Goal: Task Accomplishment & Management: Manage account settings

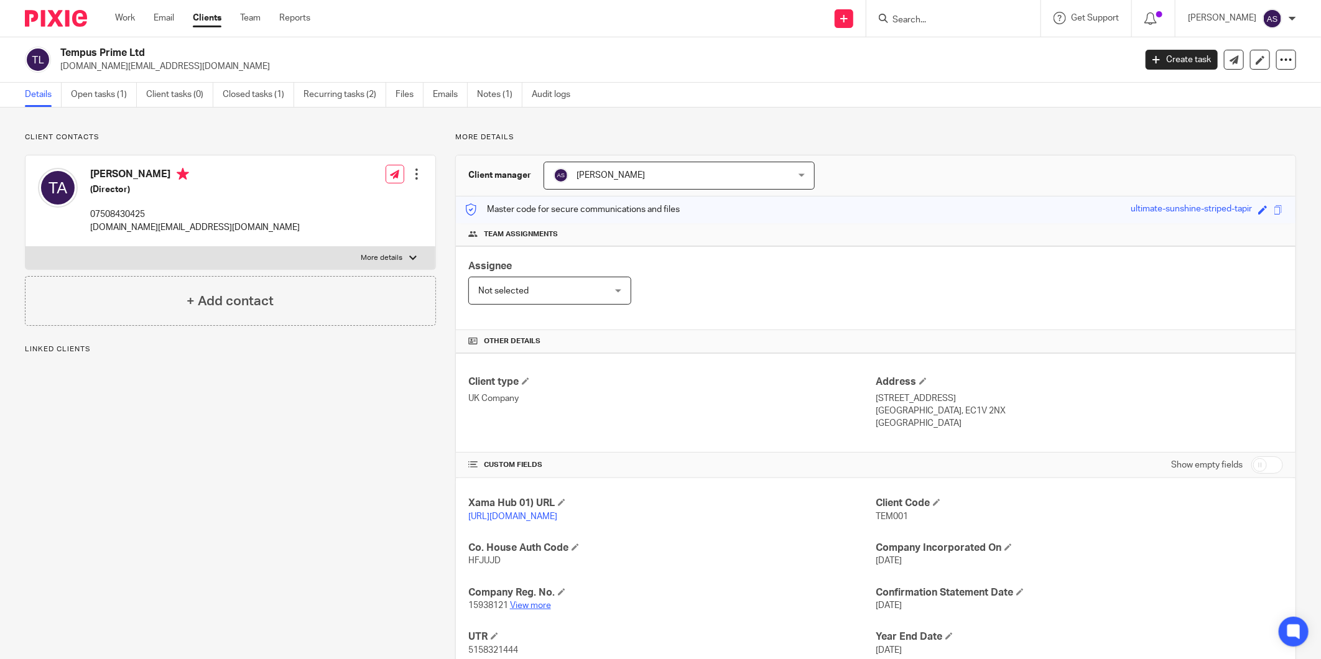
click at [533, 606] on link "View more" at bounding box center [530, 605] width 41 height 9
click at [101, 97] on link "Open tasks (1)" at bounding box center [104, 95] width 66 height 24
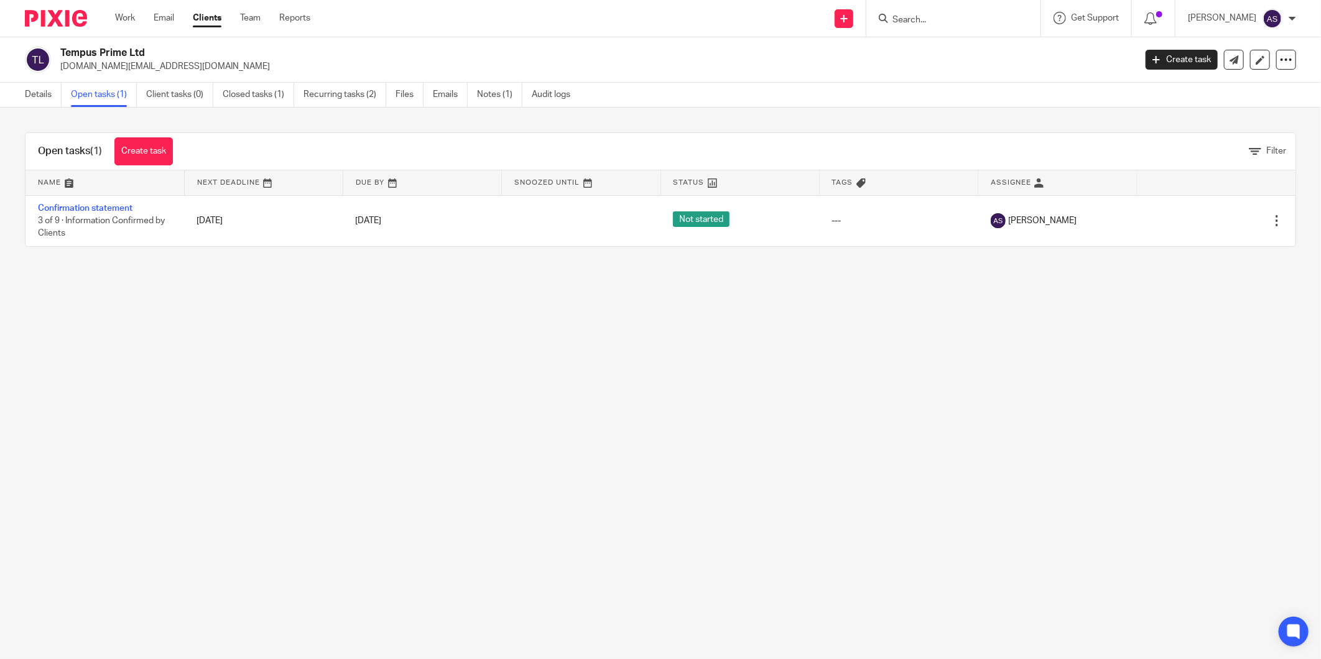
drag, startPoint x: 58, startPoint y: 50, endPoint x: 171, endPoint y: 50, distance: 112.6
click at [171, 50] on div "Tempus Prime Ltd tempus.co.ltd@gmail.com" at bounding box center [576, 60] width 1102 height 26
copy h2 "Tempus Prime Ltd"
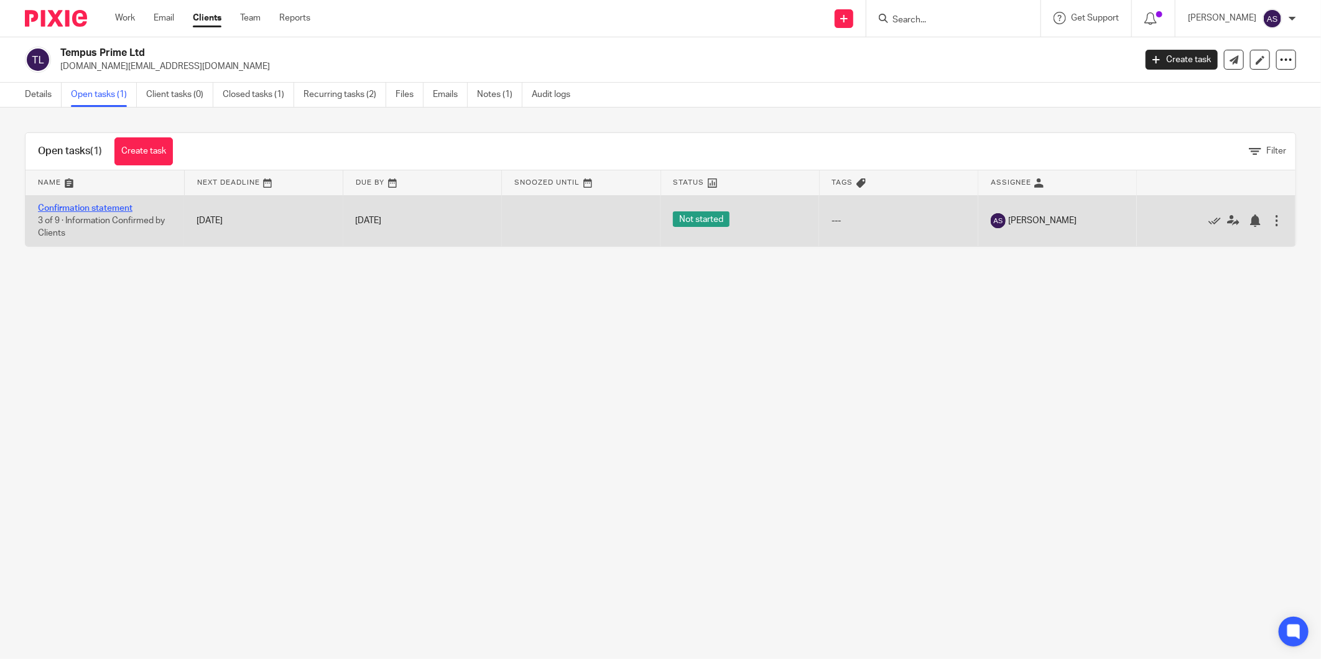
click at [44, 208] on link "Confirmation statement" at bounding box center [85, 208] width 95 height 9
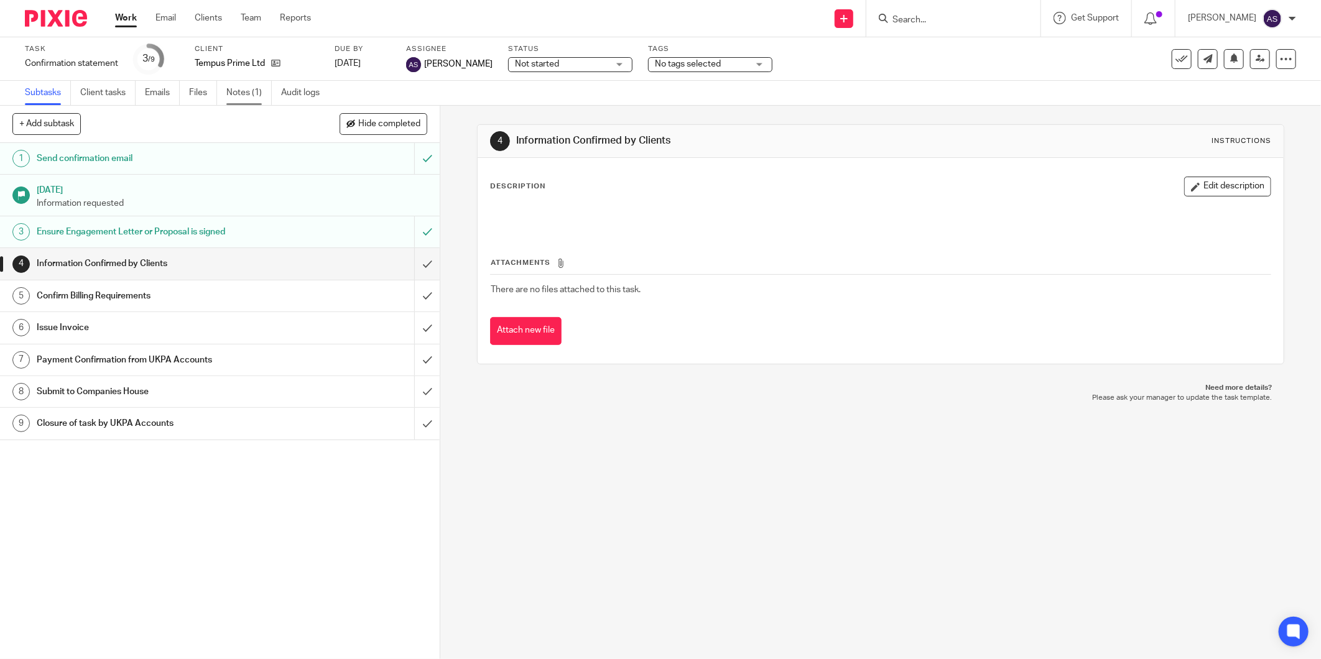
click at [249, 98] on link "Notes (1)" at bounding box center [248, 93] width 45 height 24
drag, startPoint x: 978, startPoint y: 19, endPoint x: 992, endPoint y: 16, distance: 14.0
click at [979, 19] on input "Search" at bounding box center [947, 20] width 112 height 11
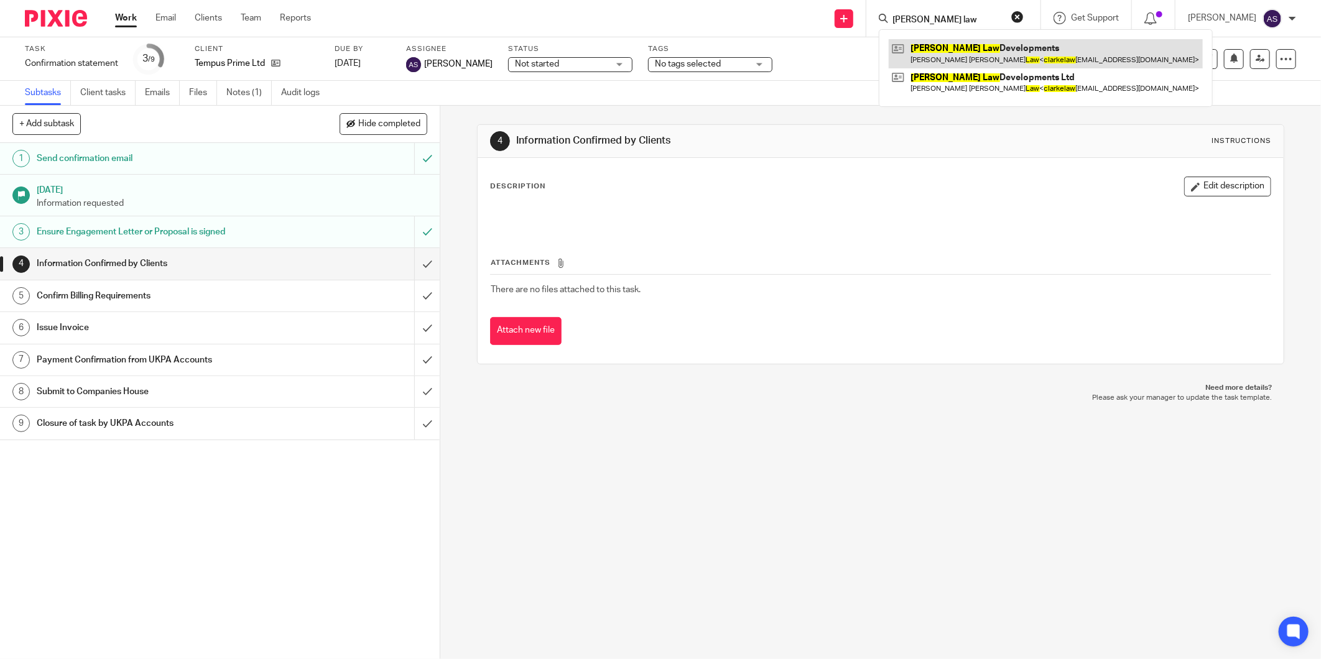
type input "clarke law"
drag, startPoint x: 995, startPoint y: 52, endPoint x: 989, endPoint y: 54, distance: 6.5
click at [994, 52] on link at bounding box center [1046, 53] width 314 height 29
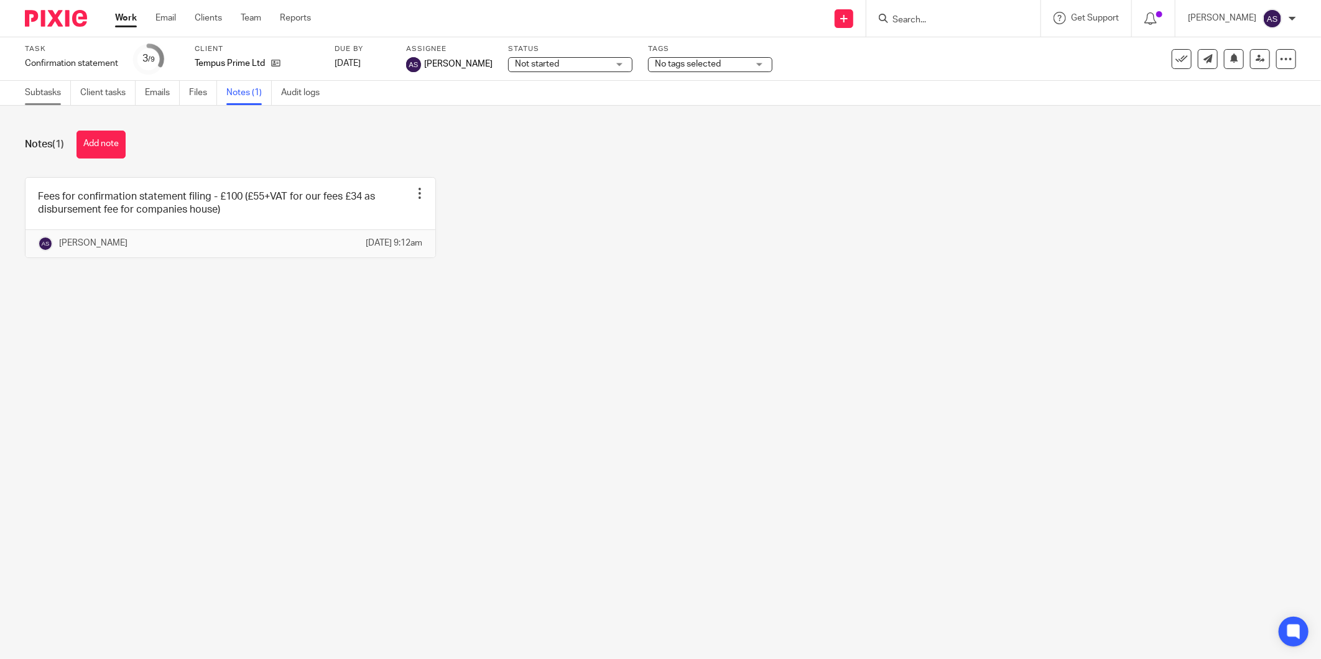
click at [46, 92] on link "Subtasks" at bounding box center [48, 93] width 46 height 24
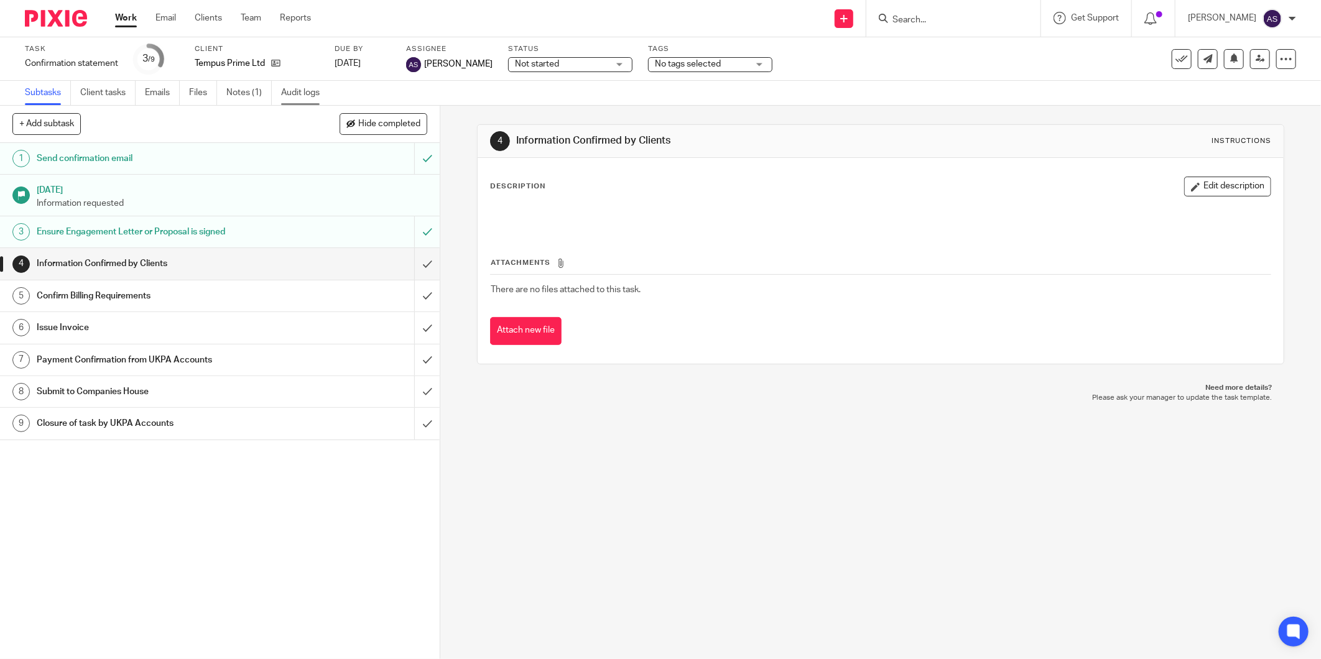
click at [295, 91] on link "Audit logs" at bounding box center [305, 93] width 48 height 24
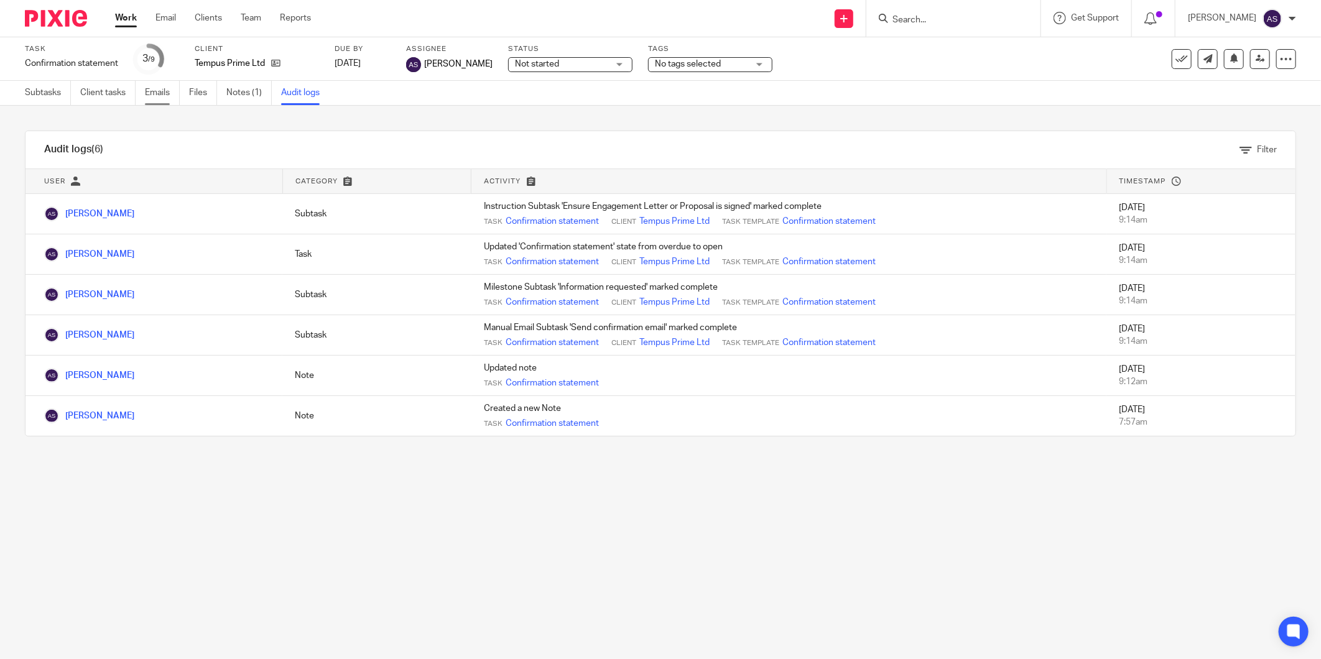
click at [168, 96] on link "Emails" at bounding box center [162, 93] width 35 height 24
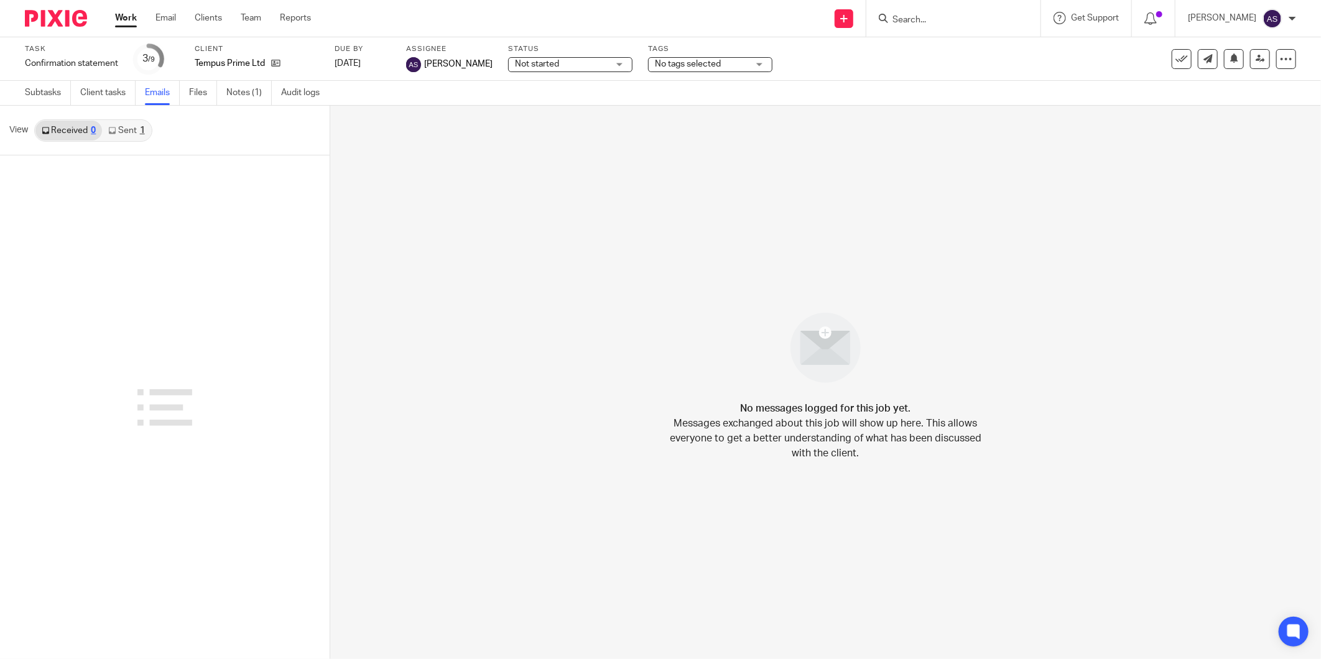
click at [137, 131] on link "Sent 1" at bounding box center [126, 131] width 49 height 20
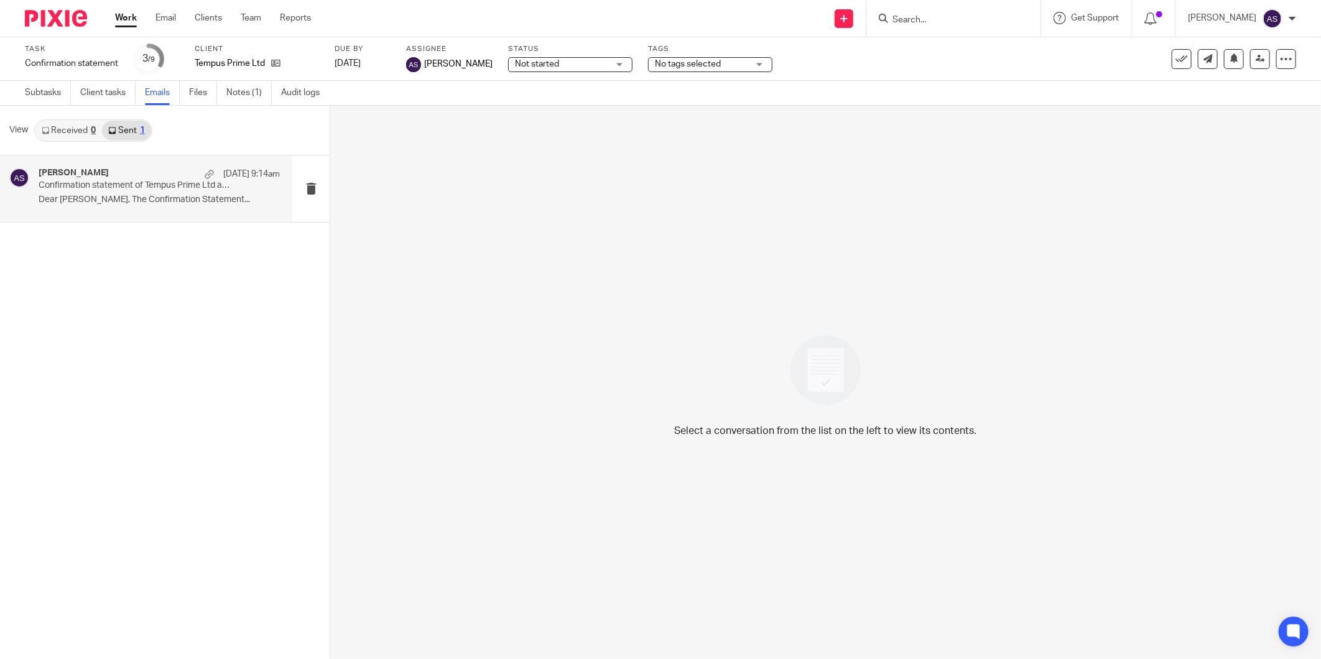
click at [149, 190] on p "Confirmation statement of Tempus Prime Ltd as of 4 Sep 2025" at bounding box center [135, 185] width 193 height 11
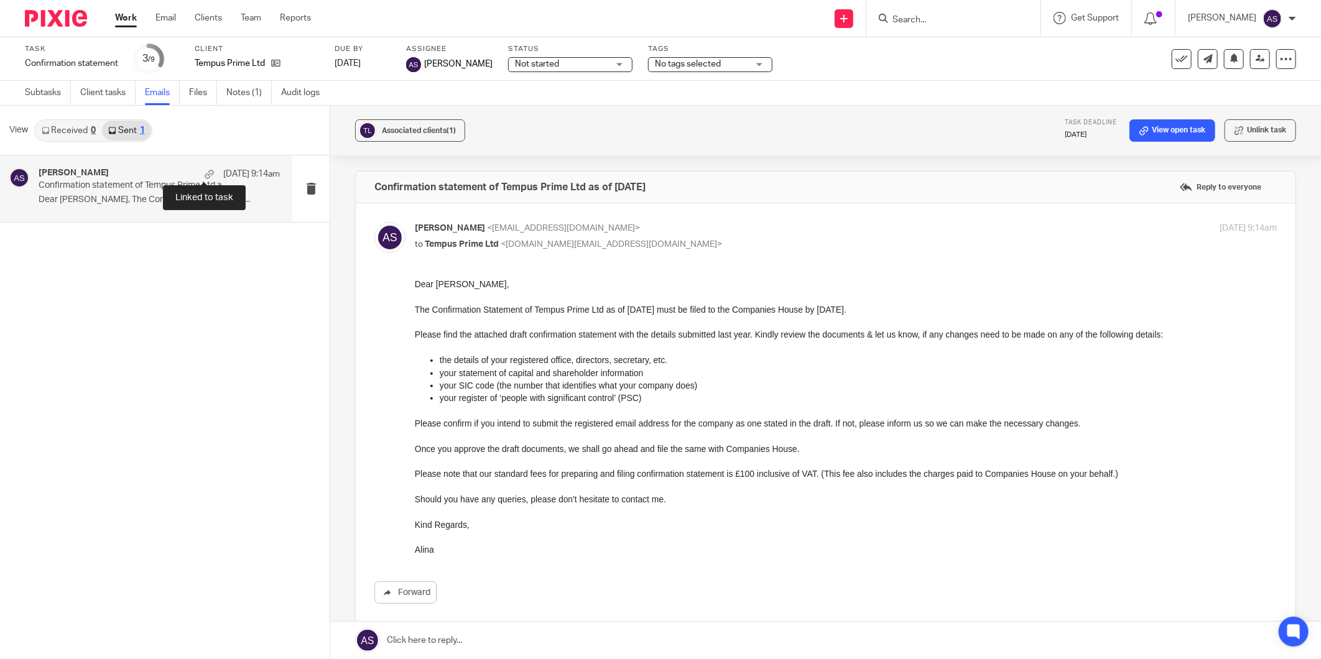
click at [205, 177] on div at bounding box center [209, 174] width 9 height 9
click at [635, 187] on h4 "Confirmation statement of Tempus Prime Ltd as of 4 Sep 2025" at bounding box center [509, 187] width 271 height 12
click at [950, 13] on form at bounding box center [957, 19] width 132 height 16
click at [935, 19] on input "Search" at bounding box center [947, 20] width 112 height 11
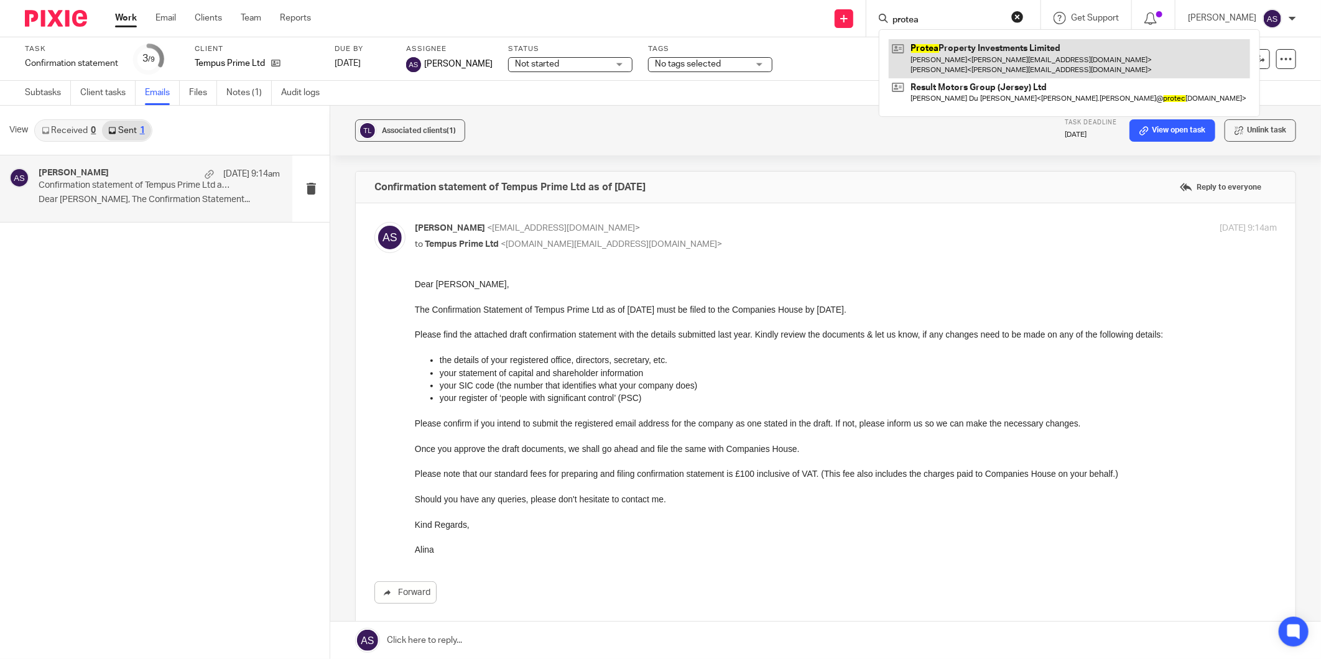
type input "protea"
click at [910, 53] on link at bounding box center [1069, 58] width 361 height 39
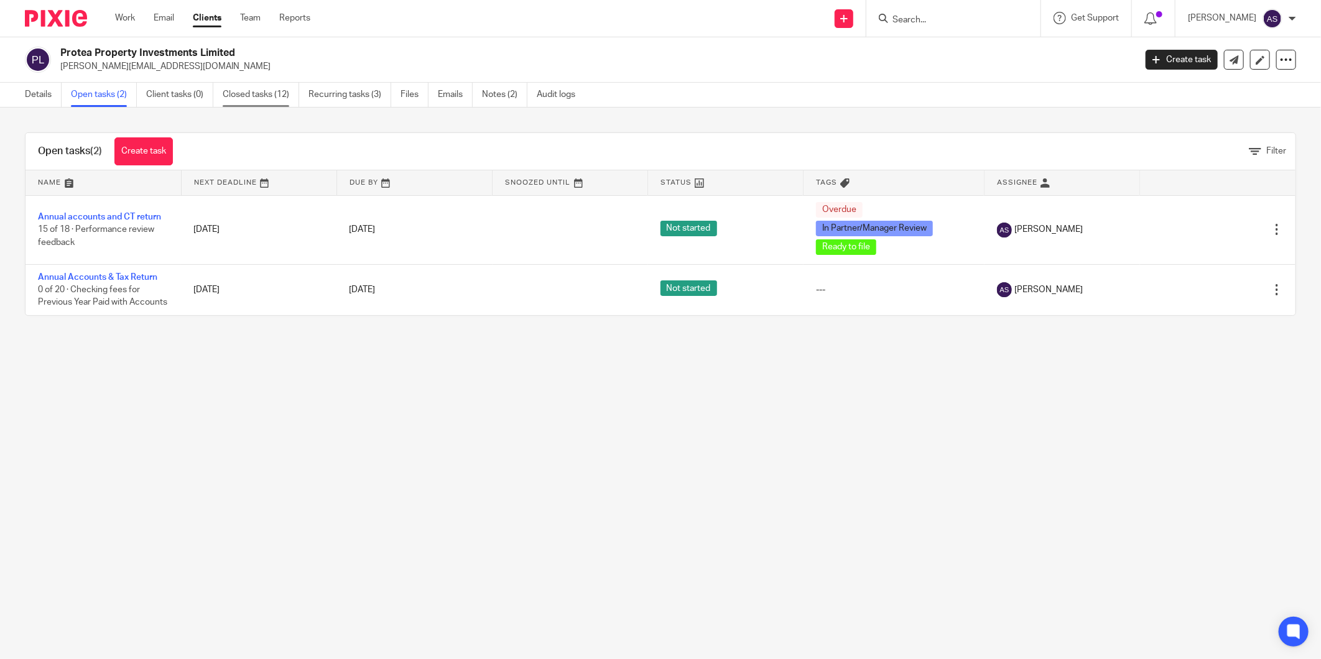
click at [275, 102] on link "Closed tasks (12)" at bounding box center [261, 95] width 76 height 24
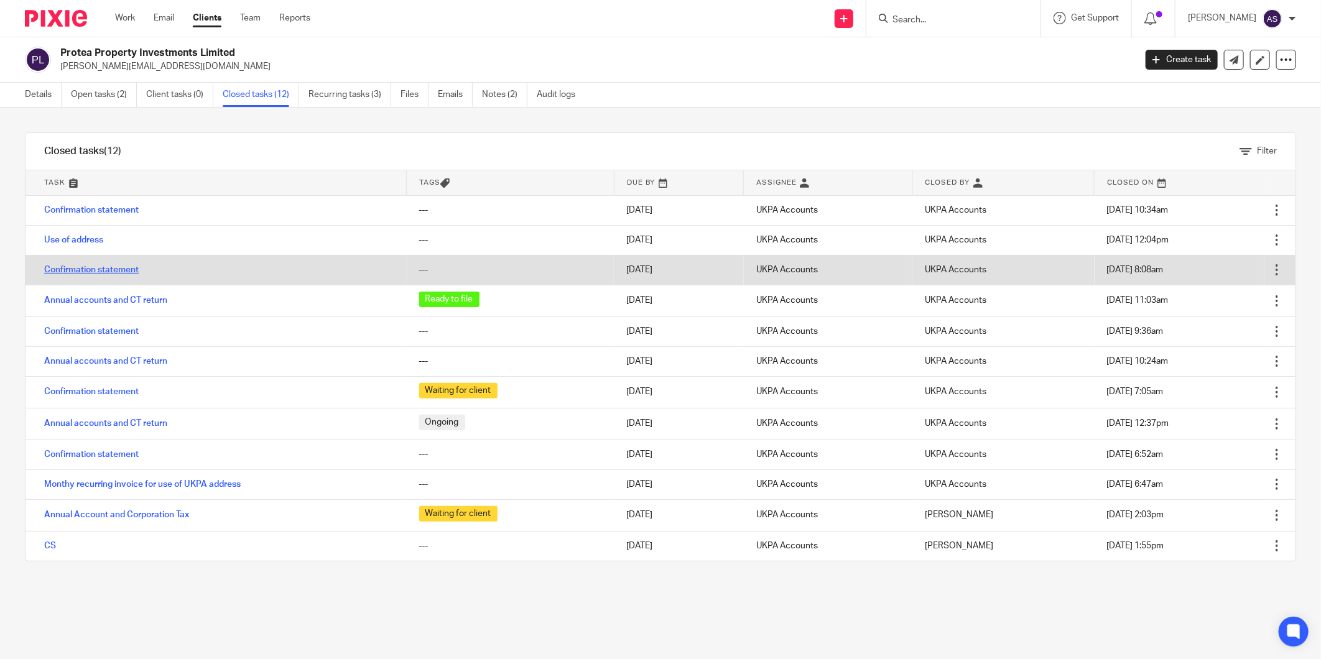
click at [114, 271] on link "Confirmation statement" at bounding box center [91, 270] width 95 height 9
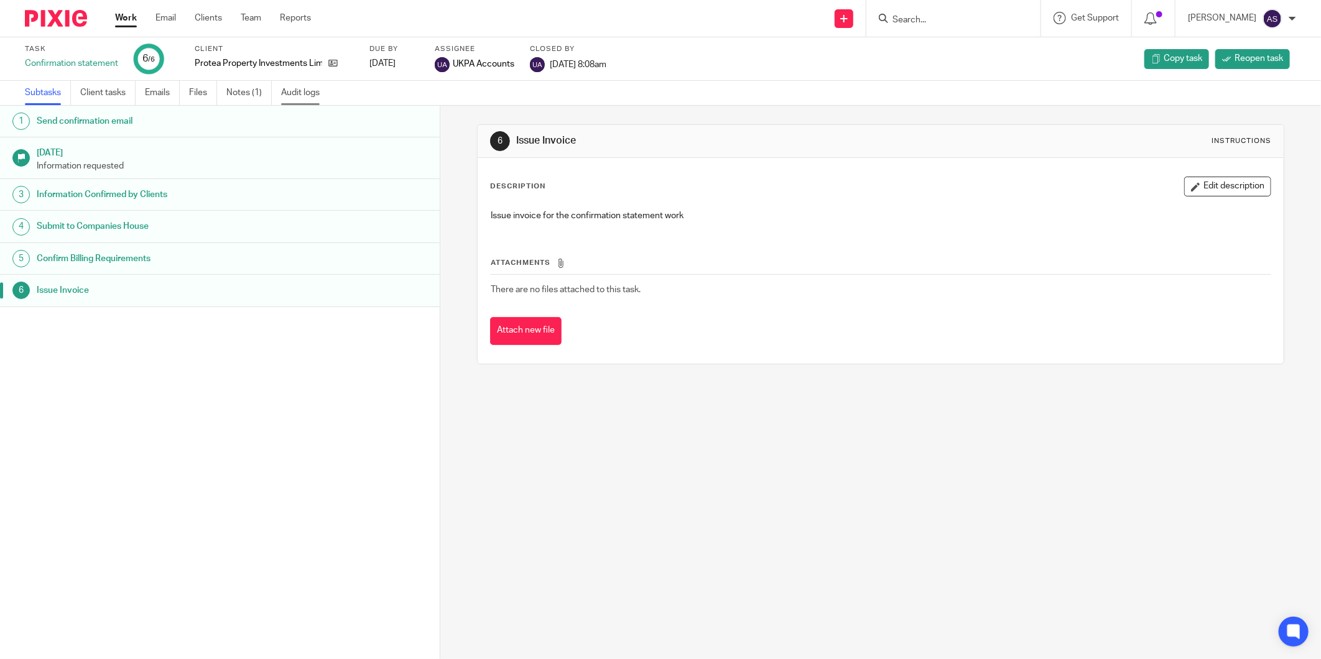
click at [305, 85] on link "Audit logs" at bounding box center [305, 93] width 48 height 24
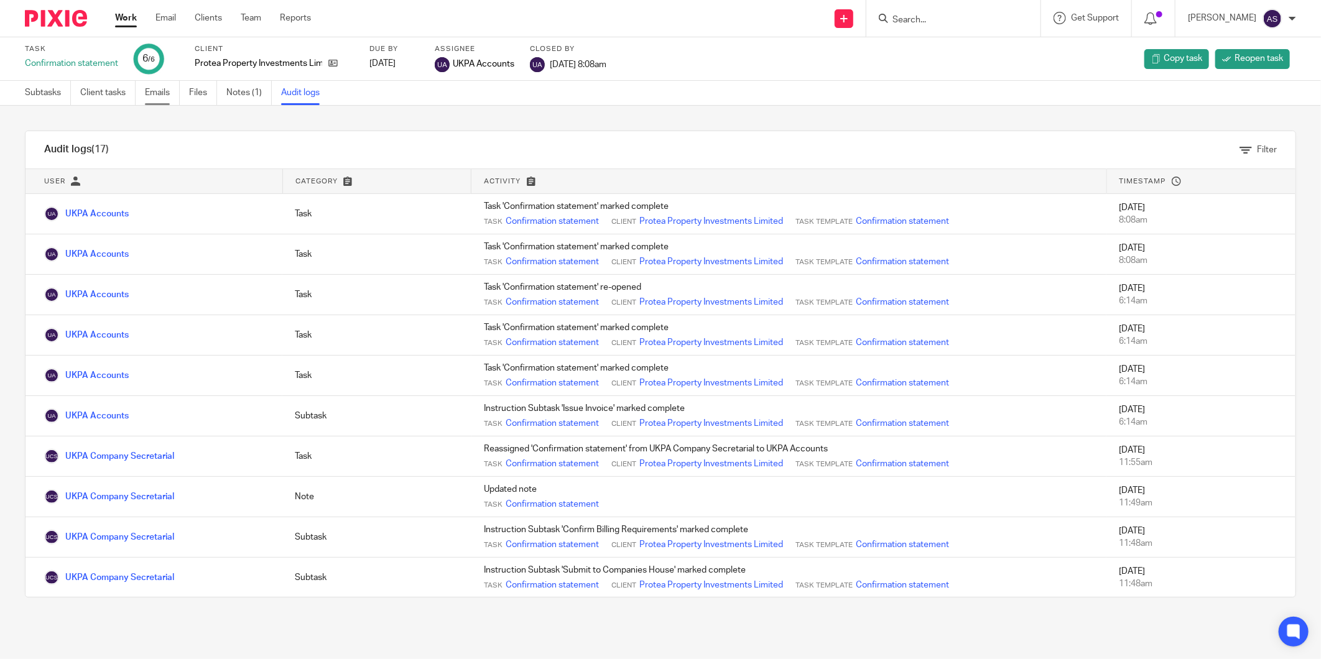
click at [164, 101] on link "Emails" at bounding box center [162, 93] width 35 height 24
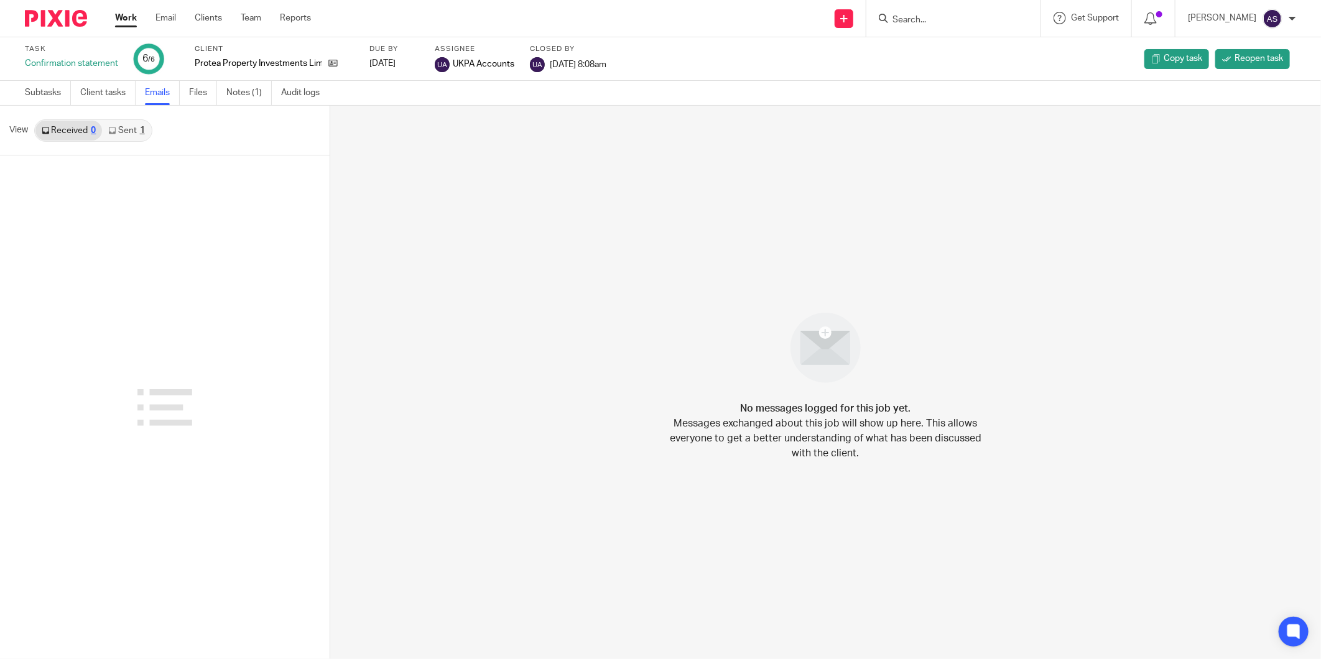
click at [126, 139] on link "Sent 1" at bounding box center [126, 131] width 49 height 20
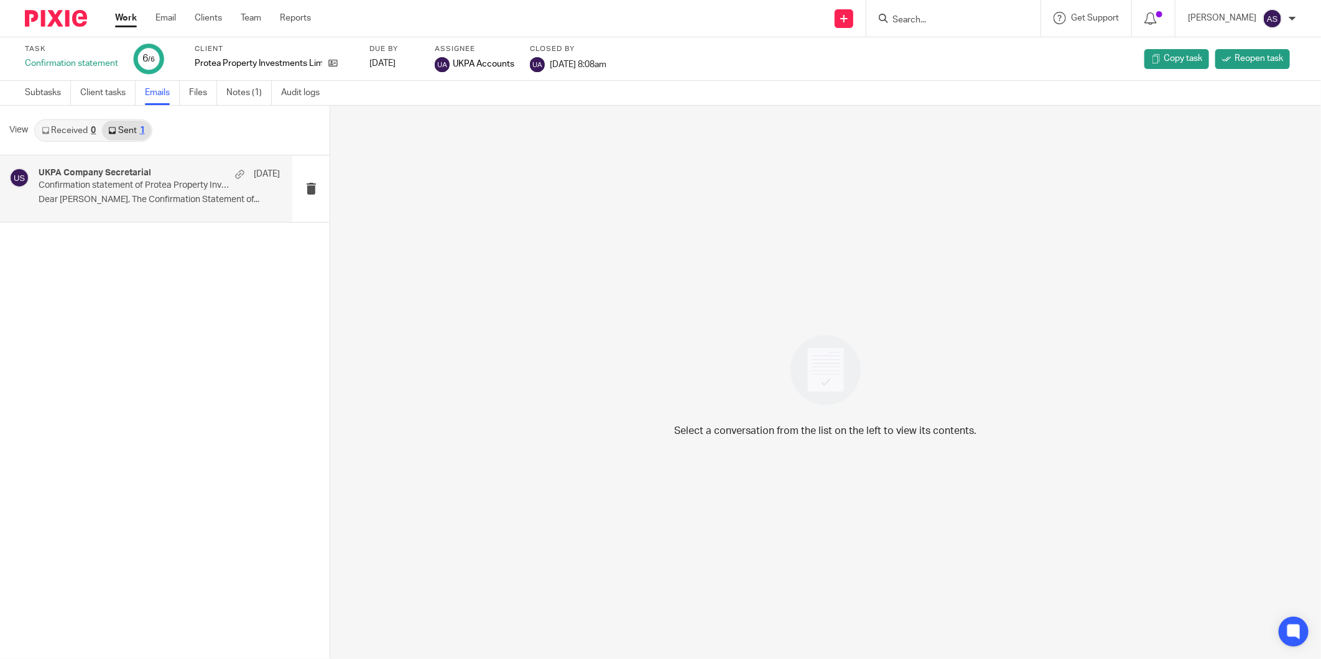
click at [134, 182] on p "Confirmation statement of Protea Property Investments Limited as of [DATE]" at bounding box center [135, 185] width 193 height 11
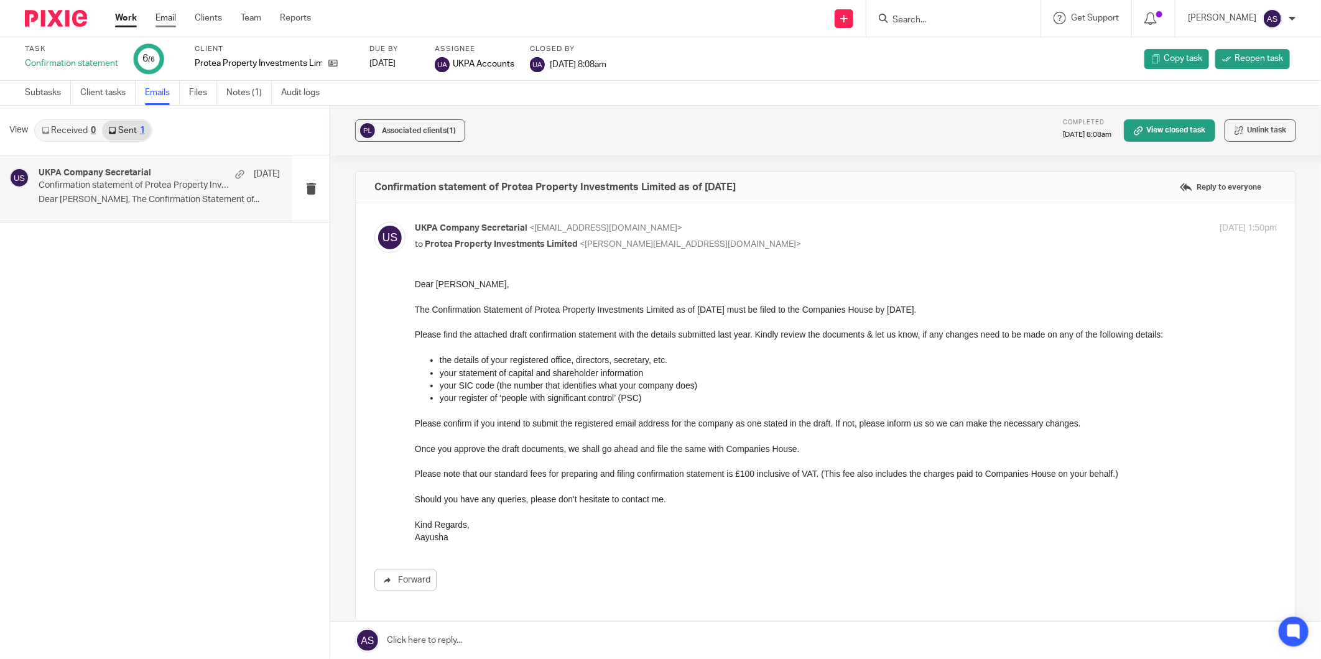
click at [170, 12] on link "Email" at bounding box center [165, 18] width 21 height 12
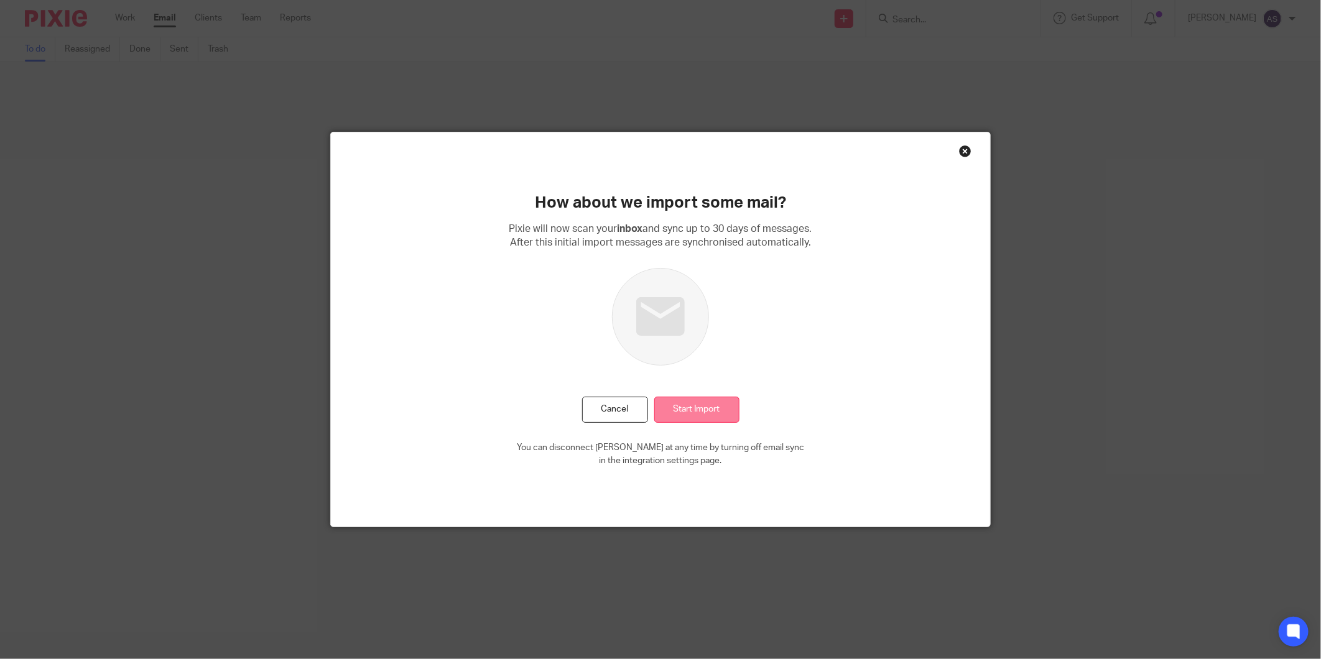
click at [705, 405] on input "Start Import" at bounding box center [696, 410] width 85 height 27
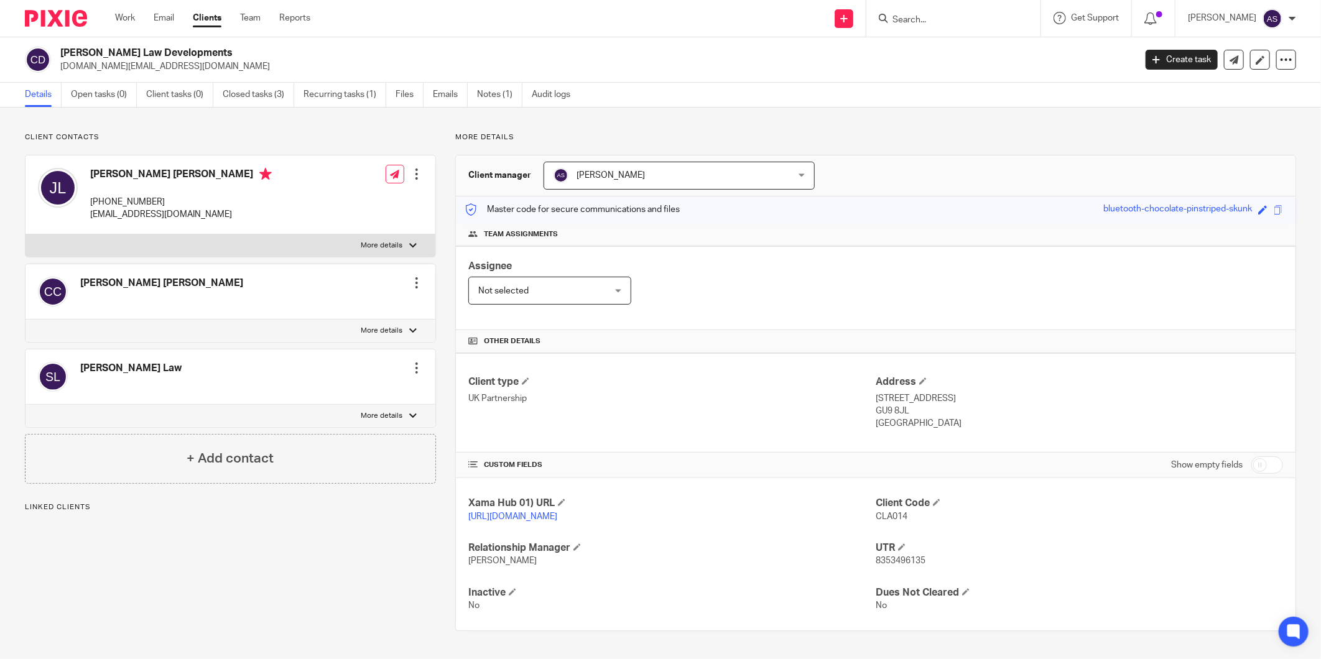
click at [964, 11] on form at bounding box center [957, 19] width 132 height 16
click at [959, 23] on input "Search" at bounding box center [947, 20] width 112 height 11
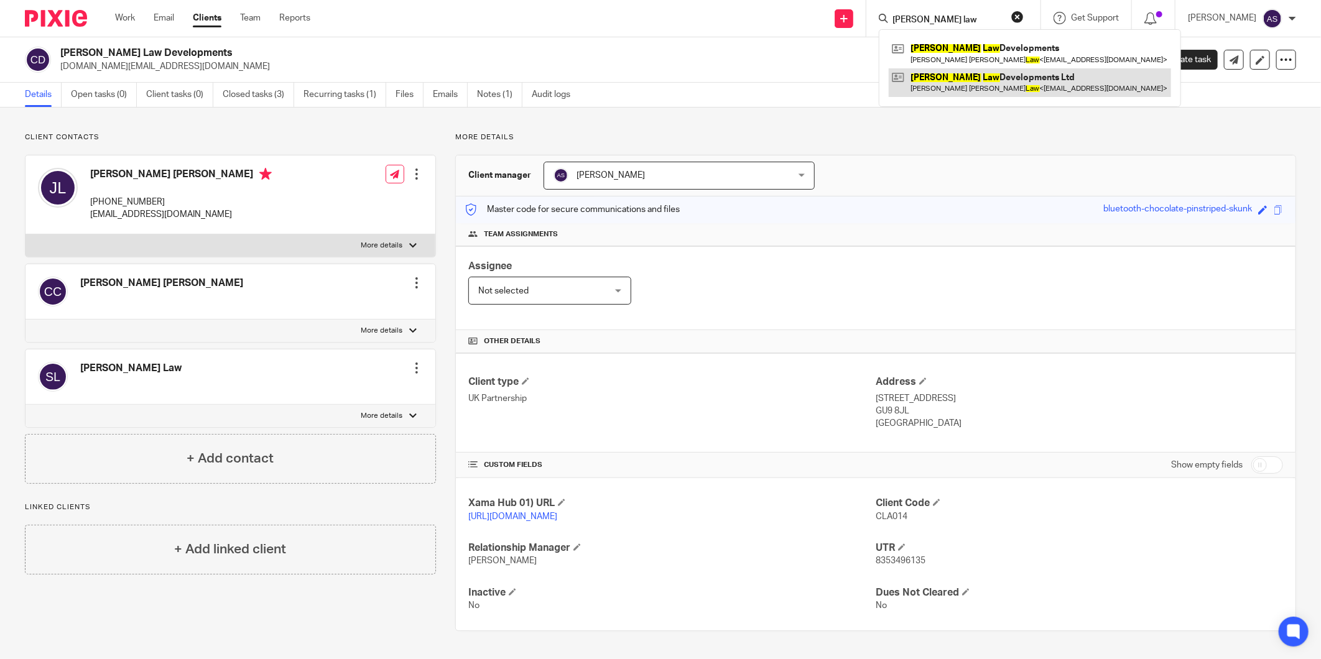
type input "[PERSON_NAME] law"
click at [984, 82] on link at bounding box center [1030, 82] width 282 height 29
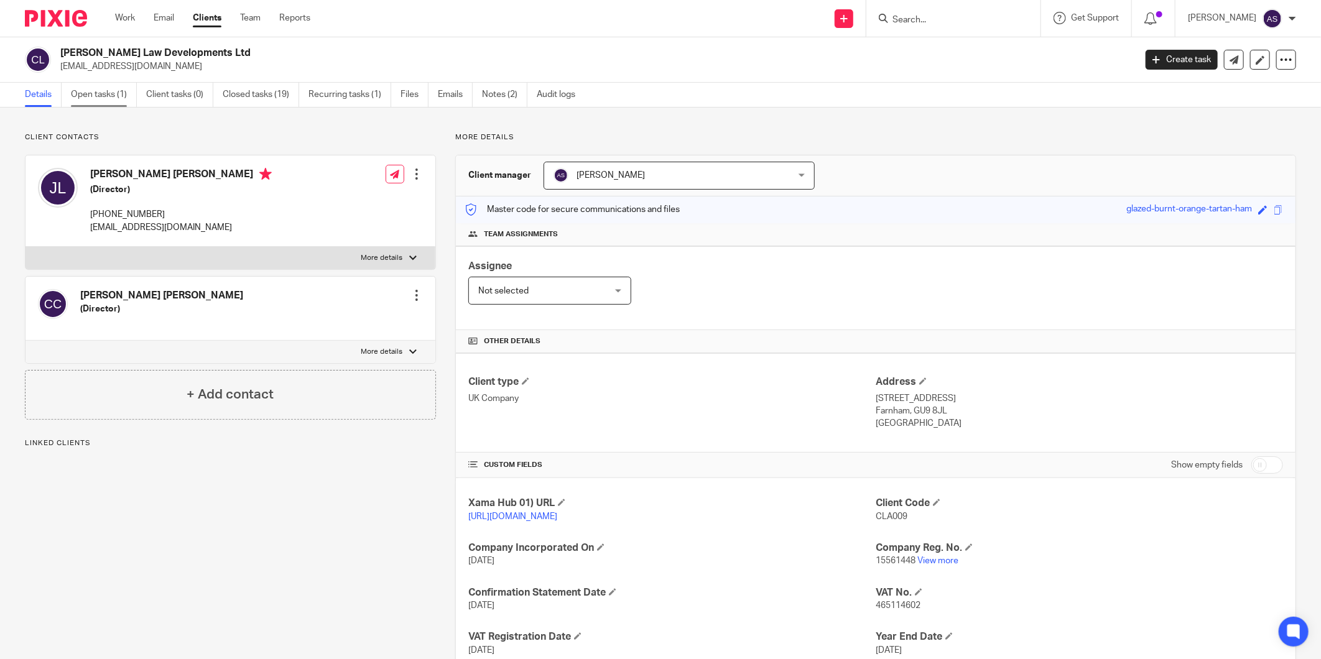
click at [114, 93] on link "Open tasks (1)" at bounding box center [104, 95] width 66 height 24
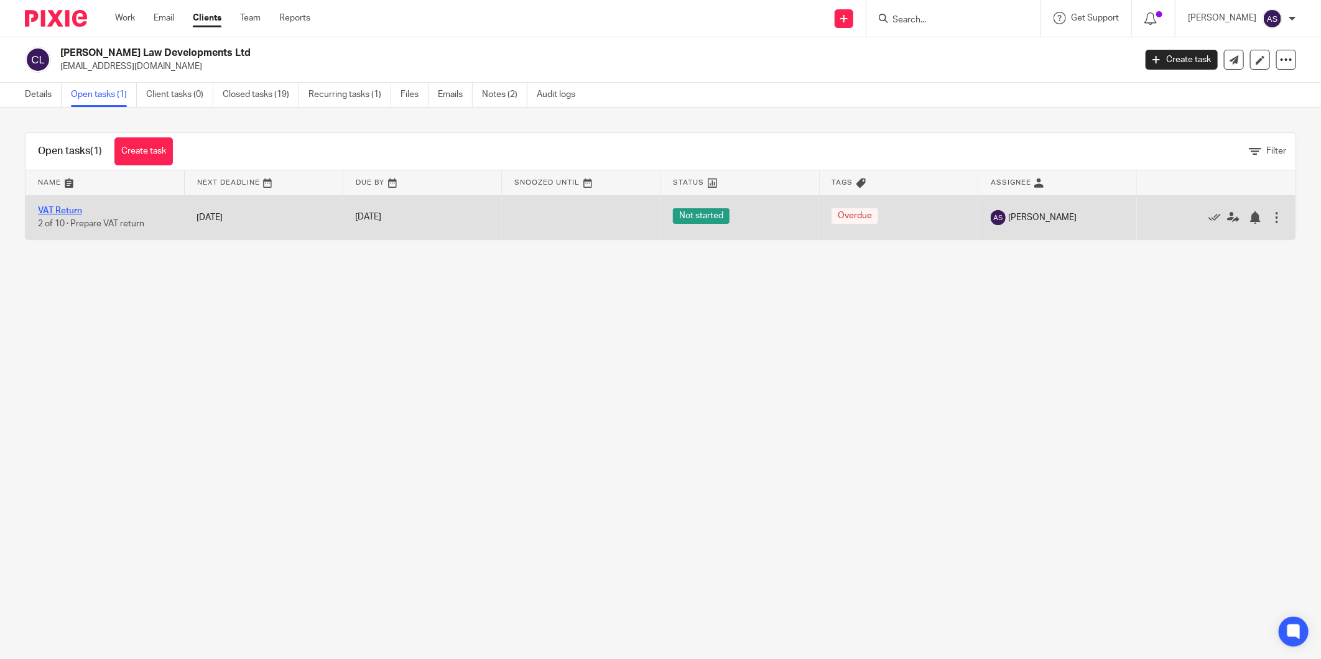
click at [62, 209] on link "VAT Return" at bounding box center [60, 210] width 44 height 9
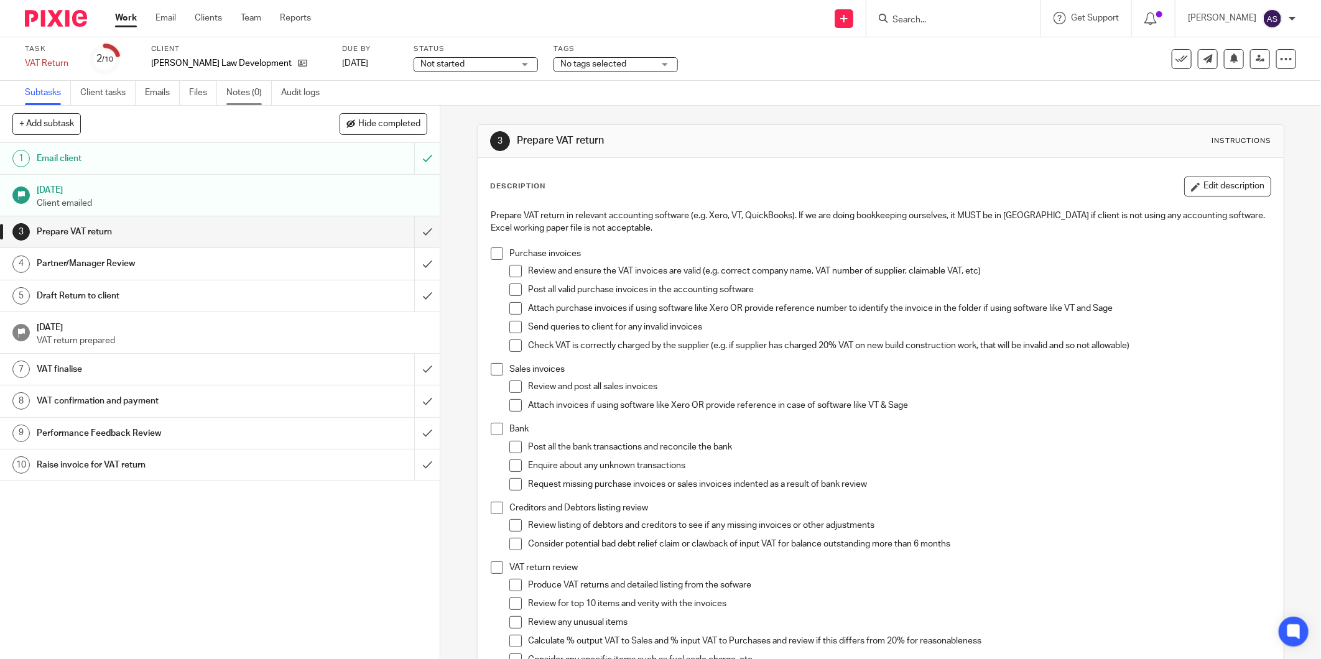
click at [263, 88] on link "Notes (0)" at bounding box center [248, 93] width 45 height 24
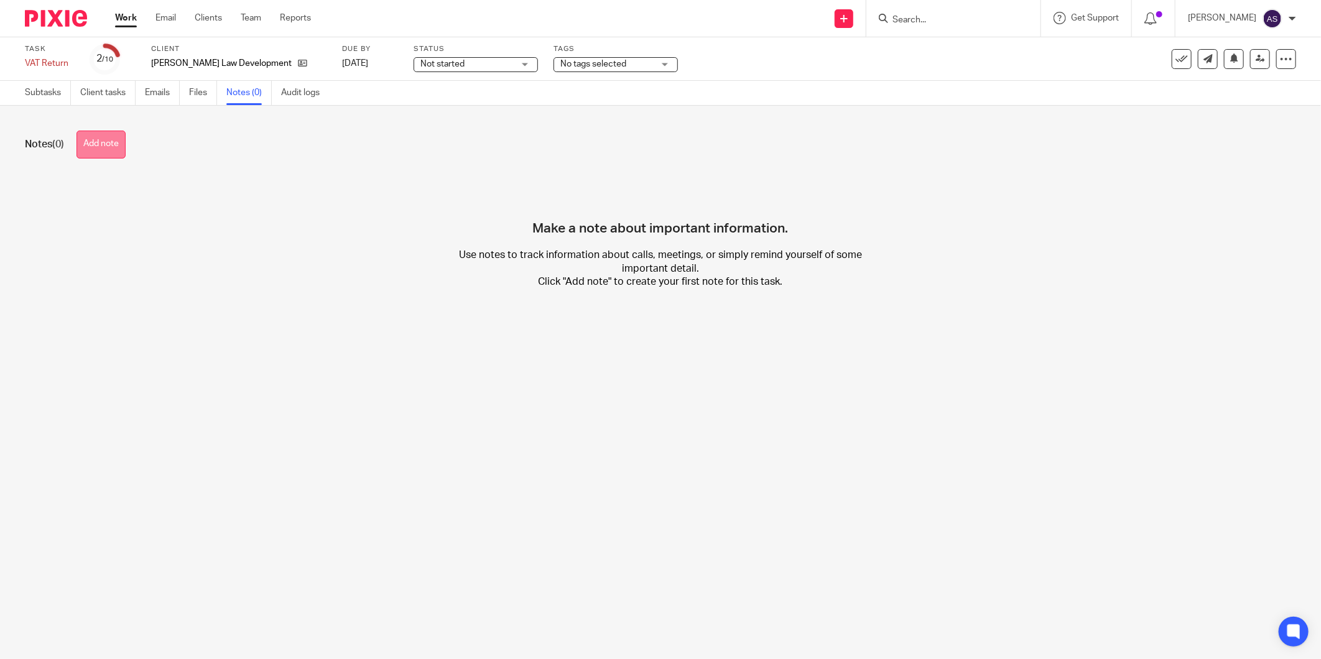
drag, startPoint x: 0, startPoint y: 0, endPoint x: 111, endPoint y: 155, distance: 190.9
click at [116, 165] on div "Notes (0) Add note Make a note about important information. Use notes to track …" at bounding box center [660, 219] width 1321 height 227
click at [111, 152] on button "Add note" at bounding box center [100, 145] width 49 height 28
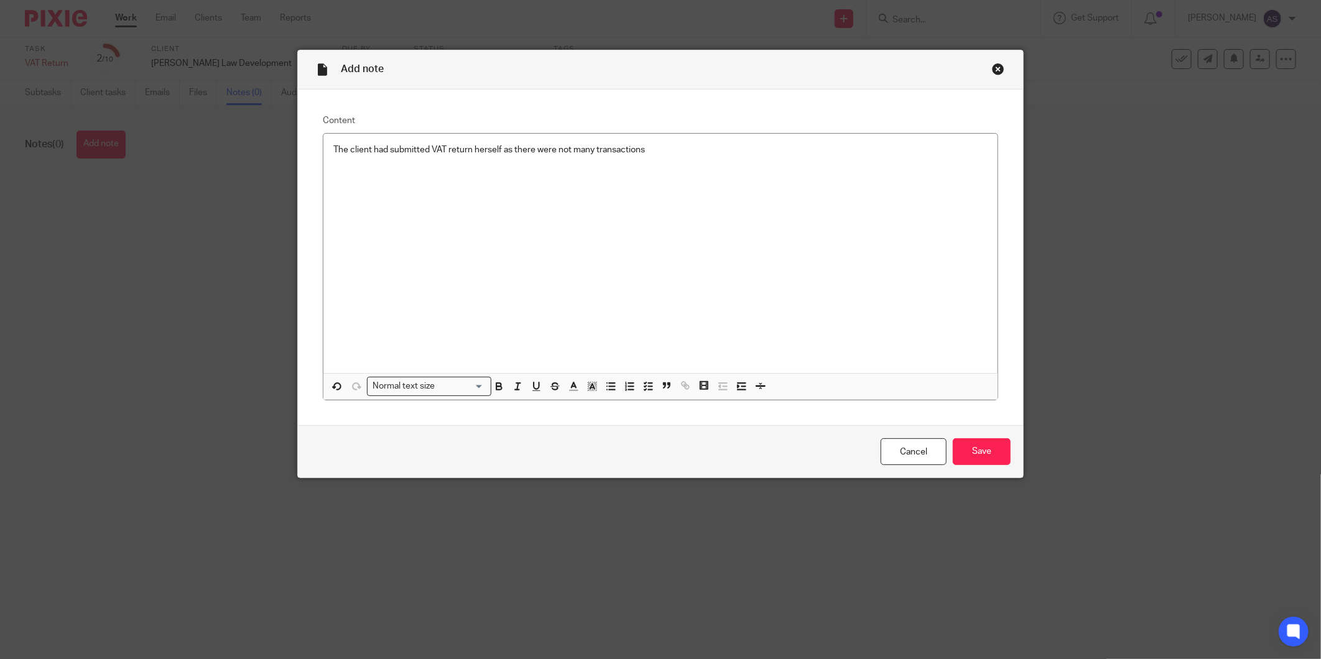
click at [948, 438] on div "Cancel Save" at bounding box center [660, 451] width 725 height 52
click at [981, 451] on input "Save" at bounding box center [982, 451] width 58 height 27
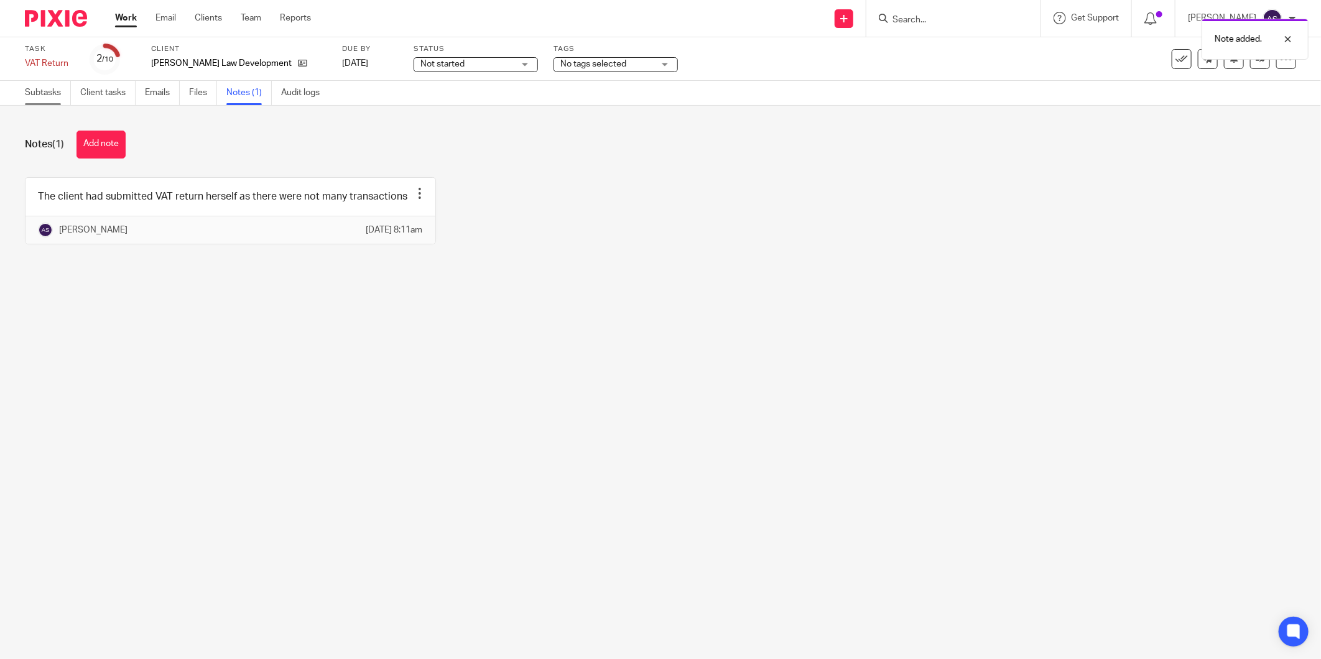
click at [44, 103] on link "Subtasks" at bounding box center [48, 93] width 46 height 24
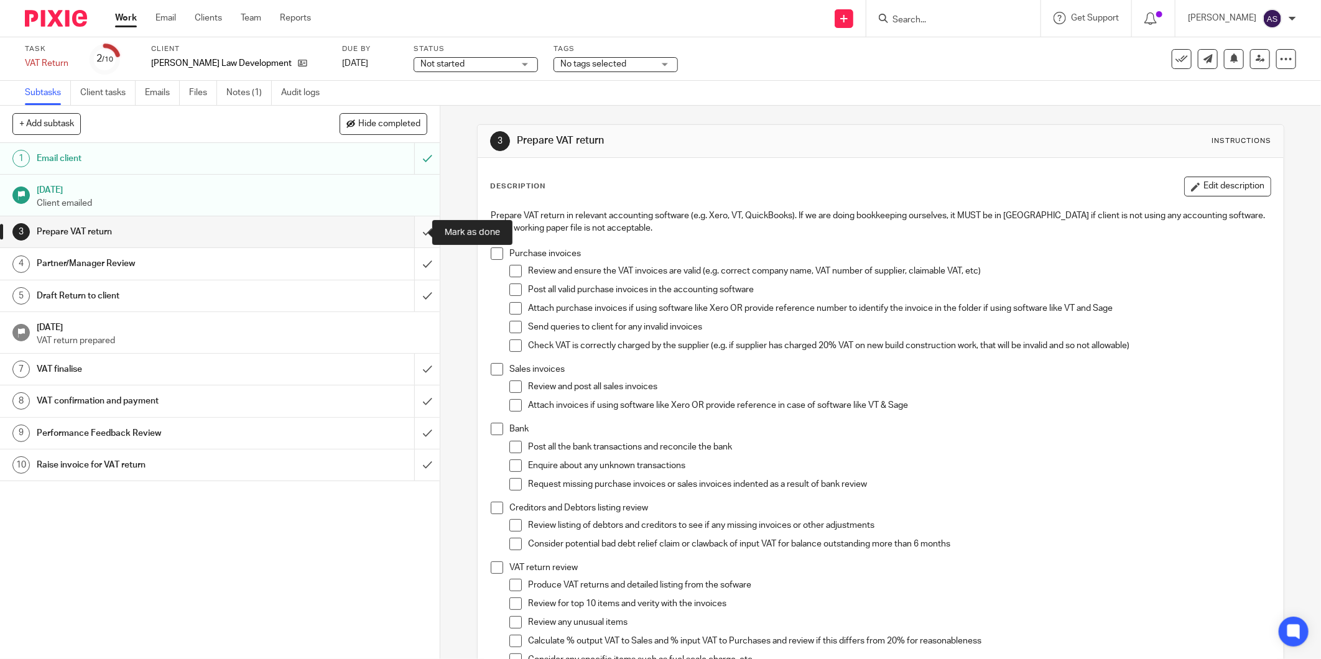
click at [413, 233] on input "submit" at bounding box center [220, 231] width 440 height 31
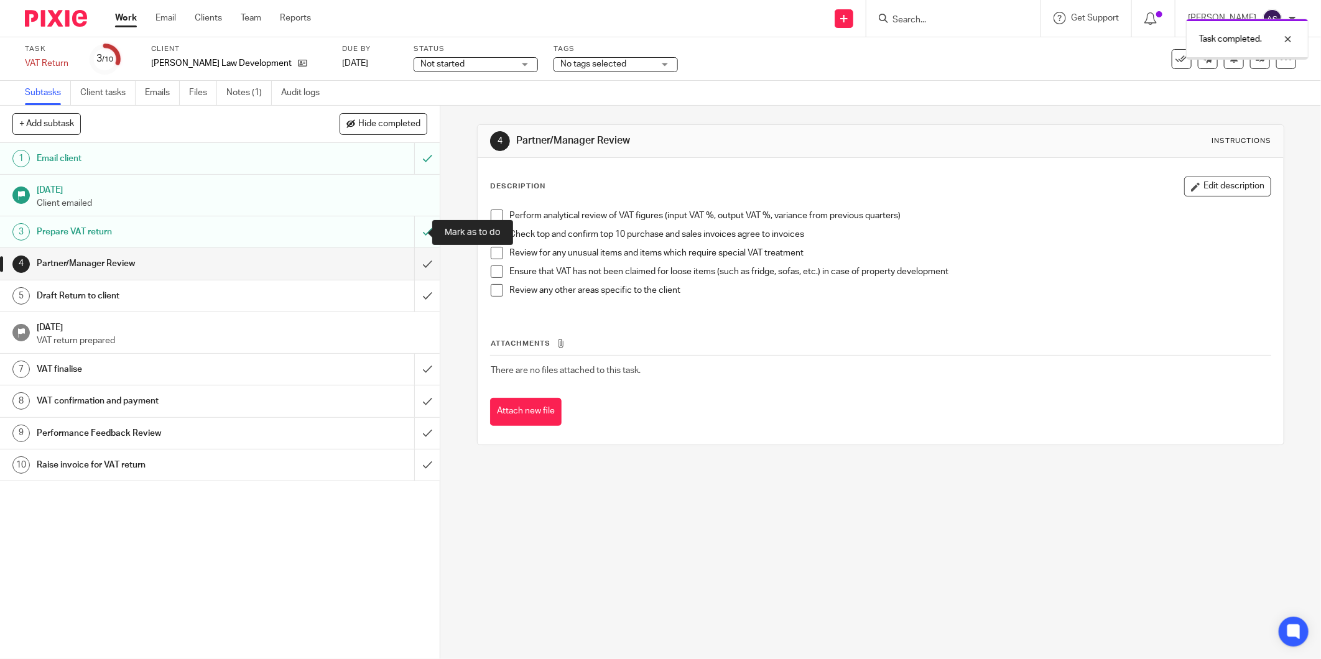
click at [413, 233] on input "submit" at bounding box center [220, 231] width 440 height 31
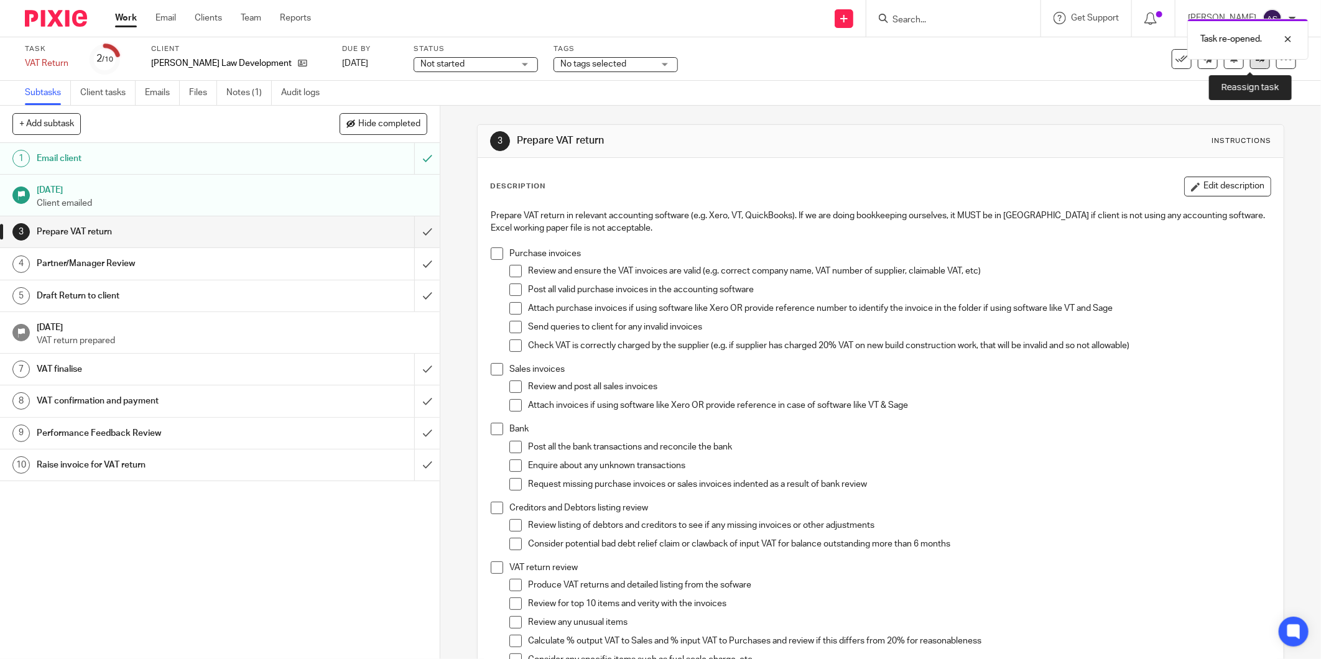
click at [1254, 67] on link at bounding box center [1260, 59] width 20 height 20
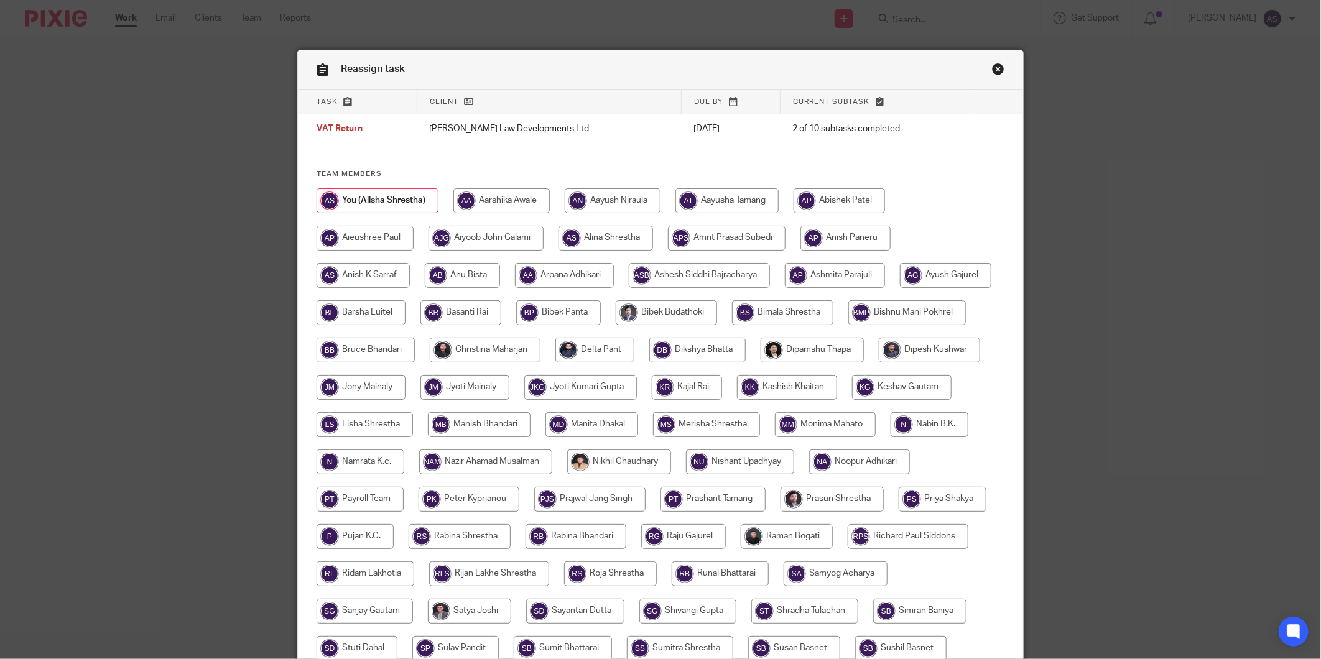
scroll to position [229, 0]
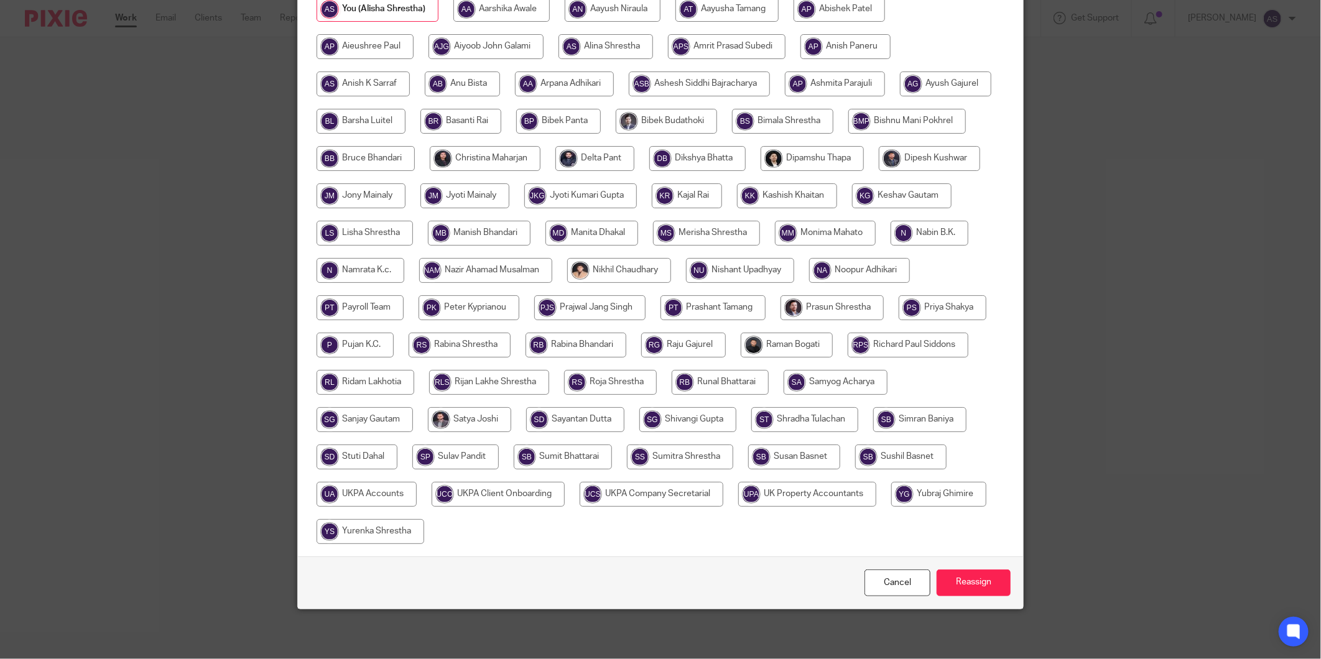
click at [417, 482] on input "radio" at bounding box center [367, 494] width 100 height 25
radio input "true"
click at [878, 591] on link "Cancel" at bounding box center [897, 583] width 66 height 27
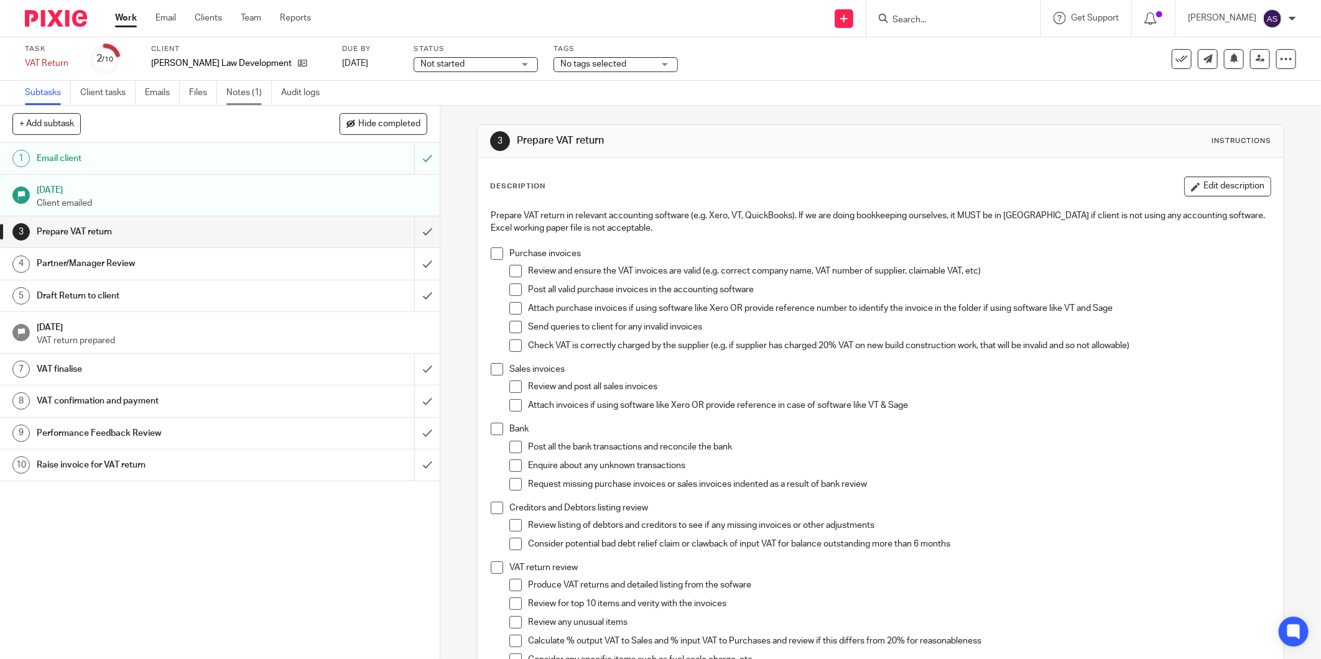
click at [246, 94] on link "Notes (1)" at bounding box center [248, 93] width 45 height 24
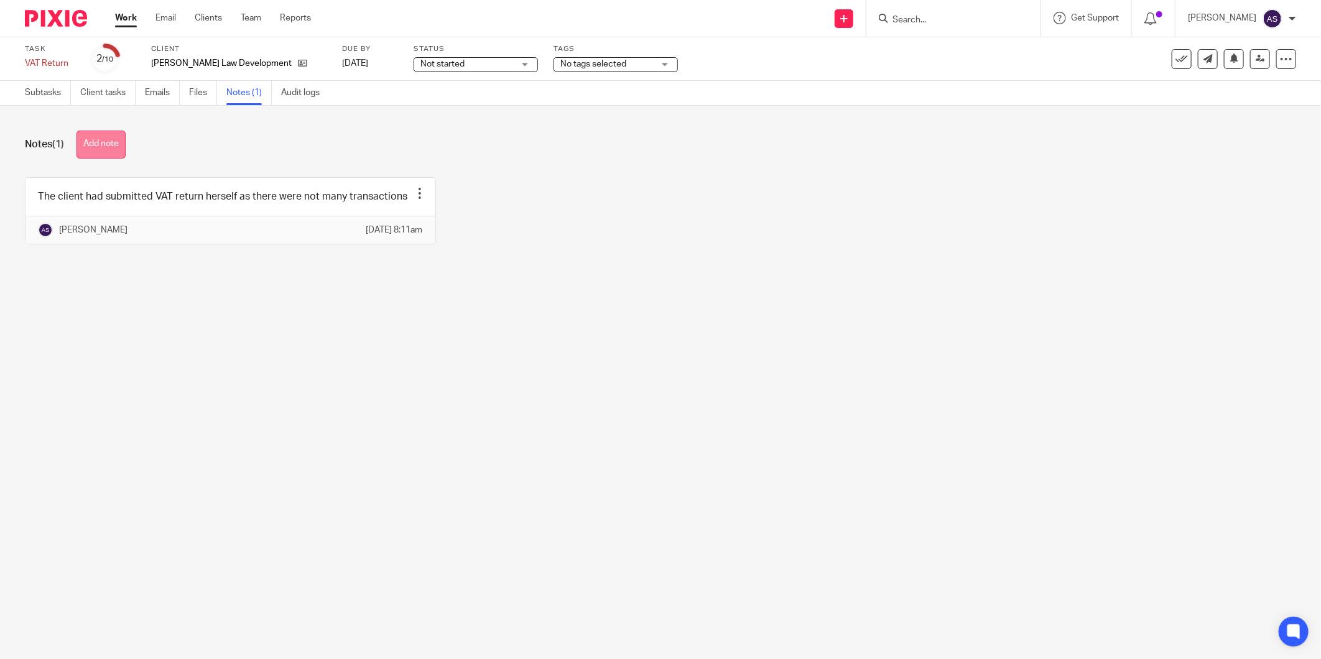
click at [98, 139] on button "Add note" at bounding box center [100, 145] width 49 height 28
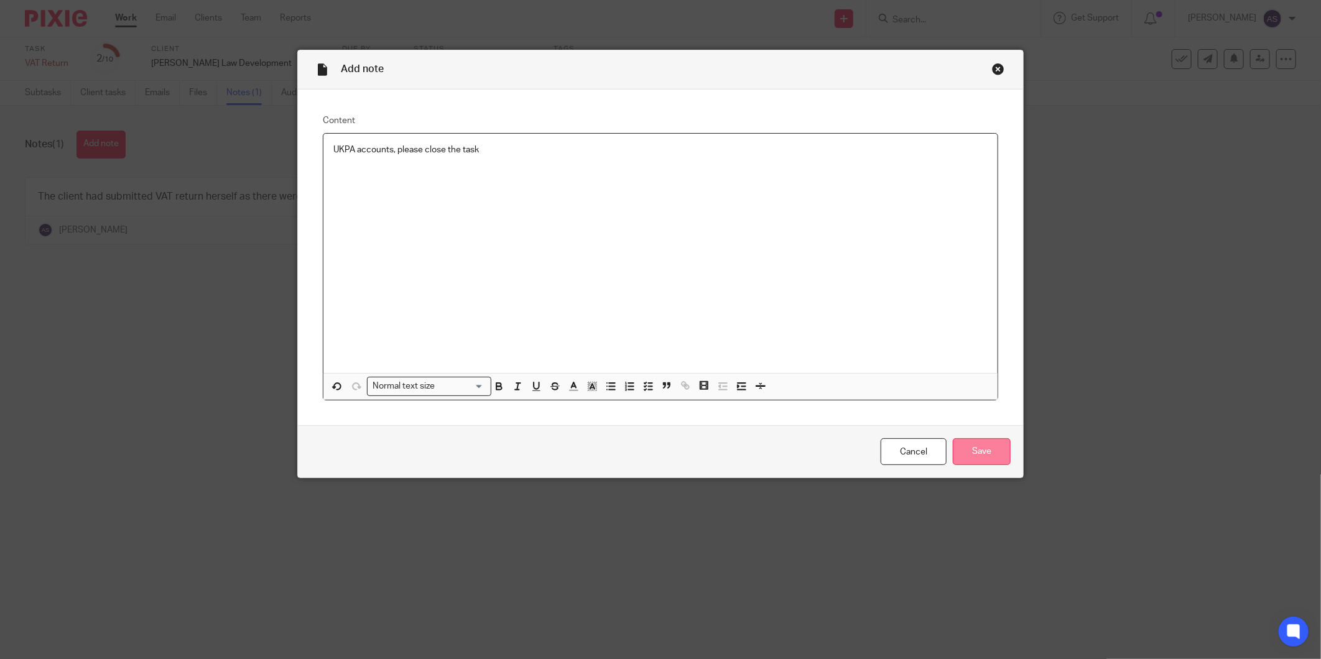
click at [984, 463] on input "Save" at bounding box center [982, 451] width 58 height 27
